Goal: Transaction & Acquisition: Purchase product/service

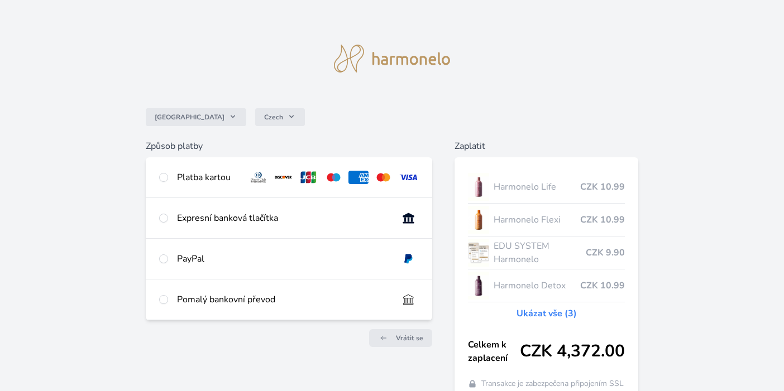
click at [166, 177] on input "radio" at bounding box center [163, 177] width 9 height 9
radio input "true"
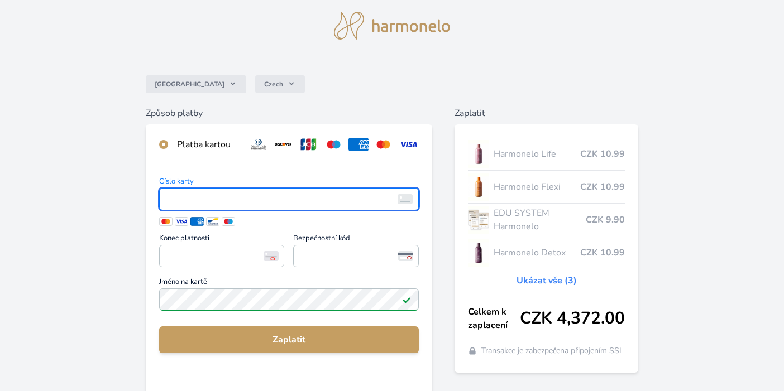
scroll to position [35, 0]
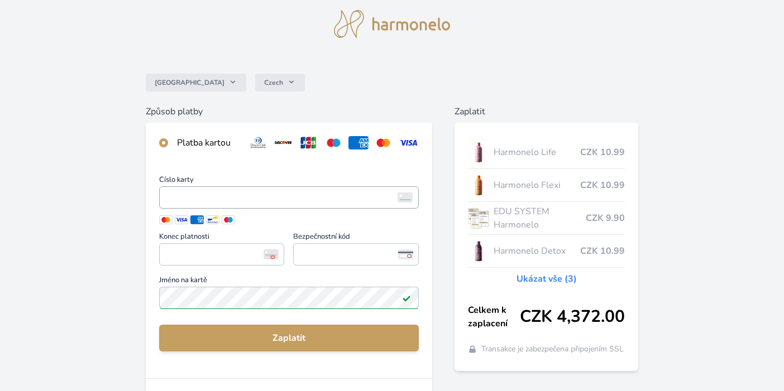
click at [406, 199] on img at bounding box center [404, 198] width 15 height 10
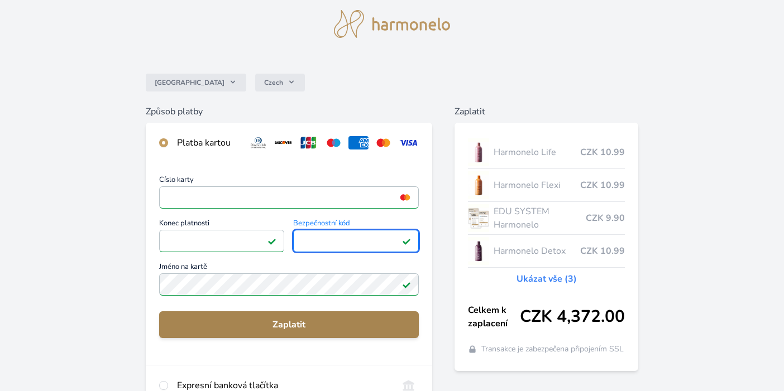
click at [293, 328] on span "Zaplatit" at bounding box center [289, 324] width 242 height 13
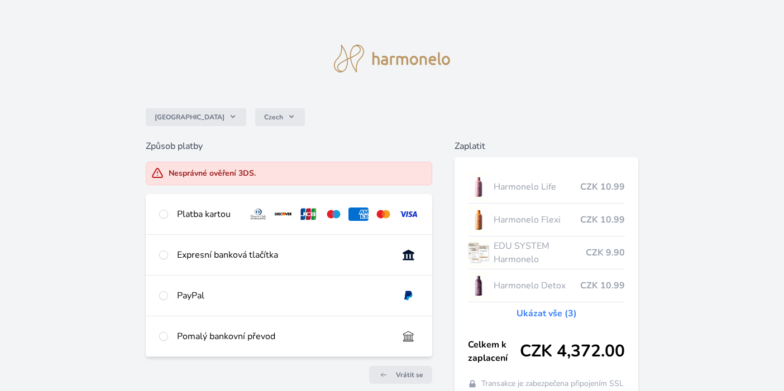
click at [163, 214] on input "radio" at bounding box center [163, 214] width 9 height 9
radio input "true"
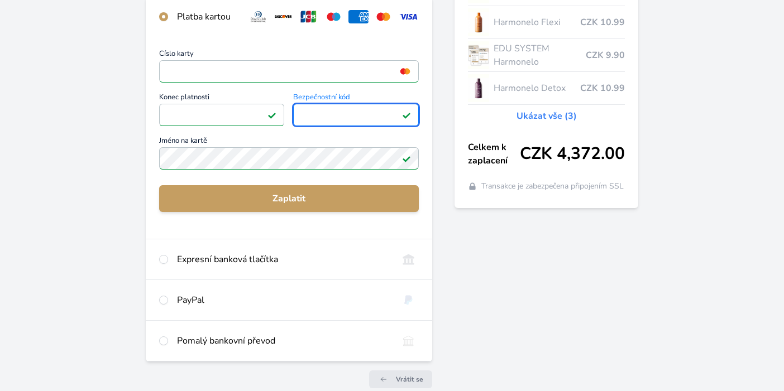
scroll to position [195, 0]
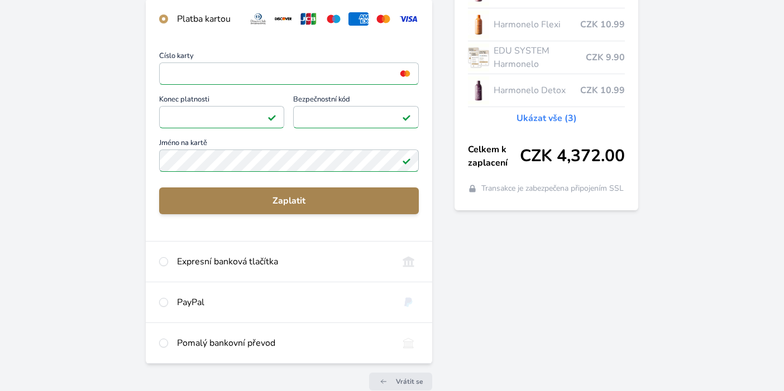
click at [288, 198] on span "Zaplatit" at bounding box center [289, 200] width 242 height 13
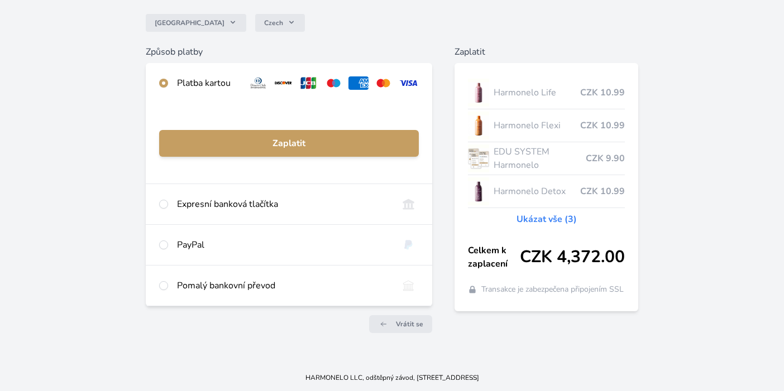
scroll to position [94, 0]
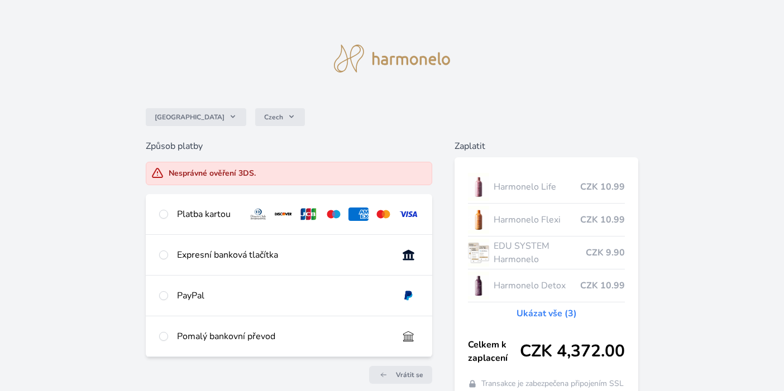
drag, startPoint x: 319, startPoint y: 105, endPoint x: 262, endPoint y: 105, distance: 56.4
click at [265, 105] on div "Česko Czech" at bounding box center [392, 117] width 493 height 45
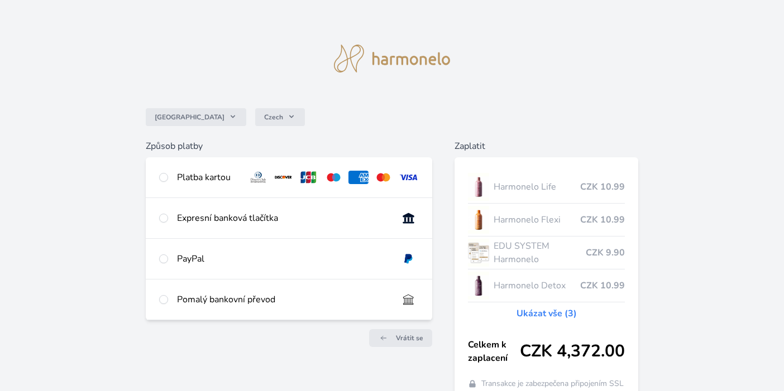
click at [165, 176] on input "radio" at bounding box center [163, 177] width 9 height 9
radio input "true"
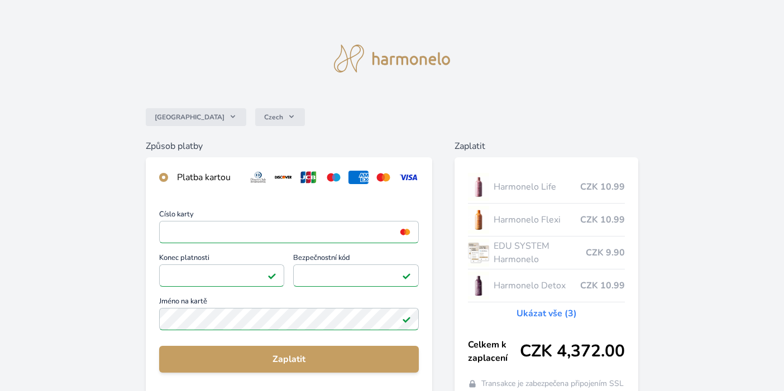
click at [128, 296] on div "Česko Czech Způsob platby Platba kartou Číslo karty <p>Your browser does not su…" at bounding box center [392, 290] width 784 height 580
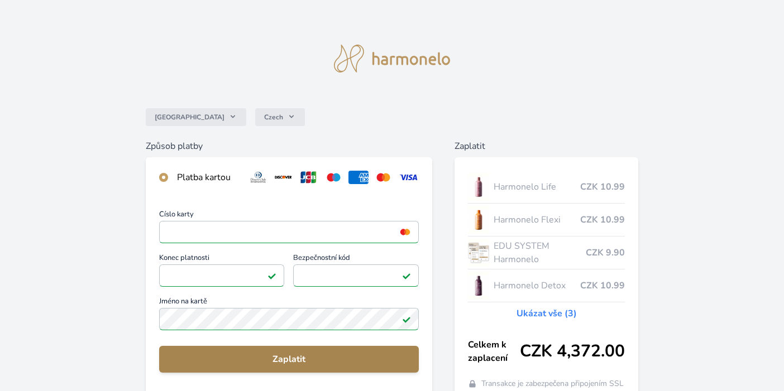
click at [281, 357] on span "Zaplatit" at bounding box center [289, 359] width 242 height 13
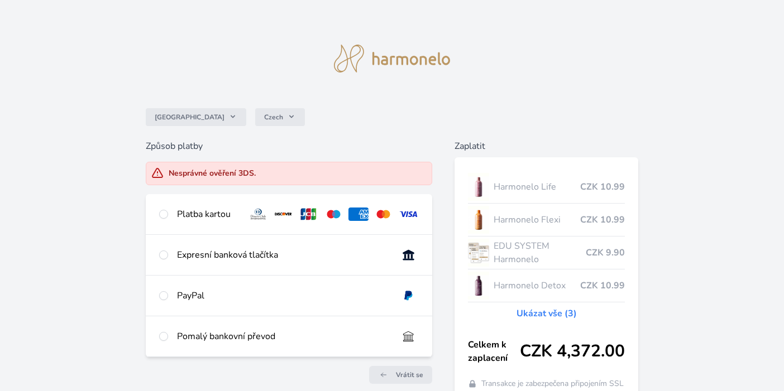
click at [165, 213] on input "radio" at bounding box center [163, 214] width 9 height 9
radio input "true"
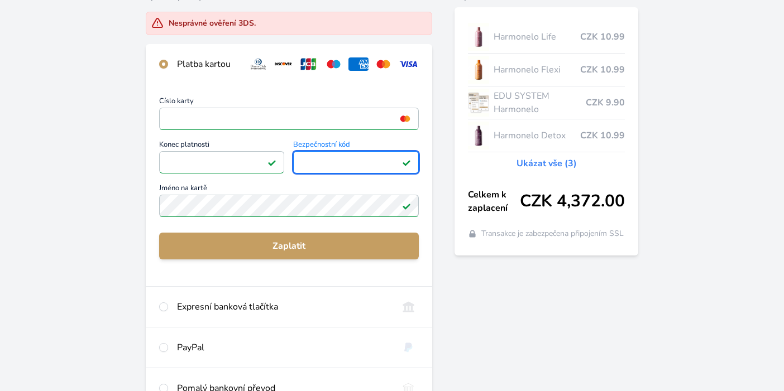
scroll to position [150, 0]
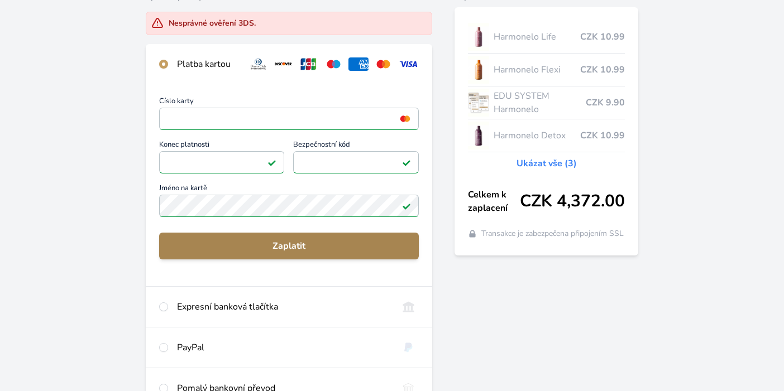
click at [276, 247] on span "Zaplatit" at bounding box center [289, 245] width 242 height 13
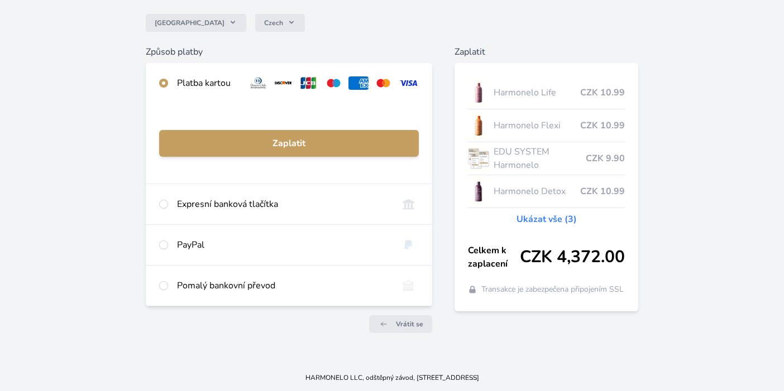
scroll to position [94, 0]
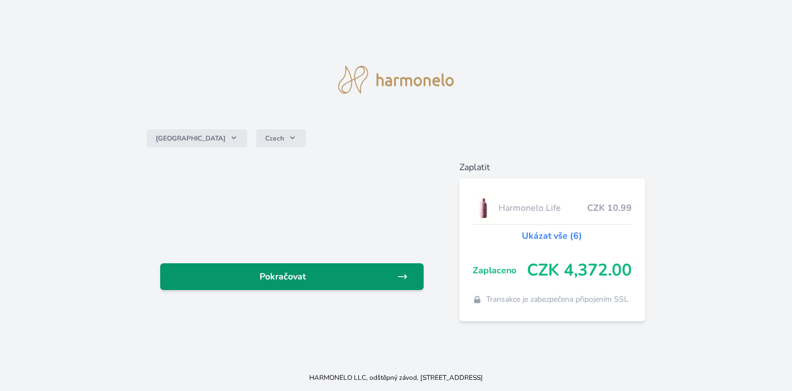
click at [272, 276] on span "Pokračovat" at bounding box center [283, 276] width 228 height 13
